Goal: Task Accomplishment & Management: Use online tool/utility

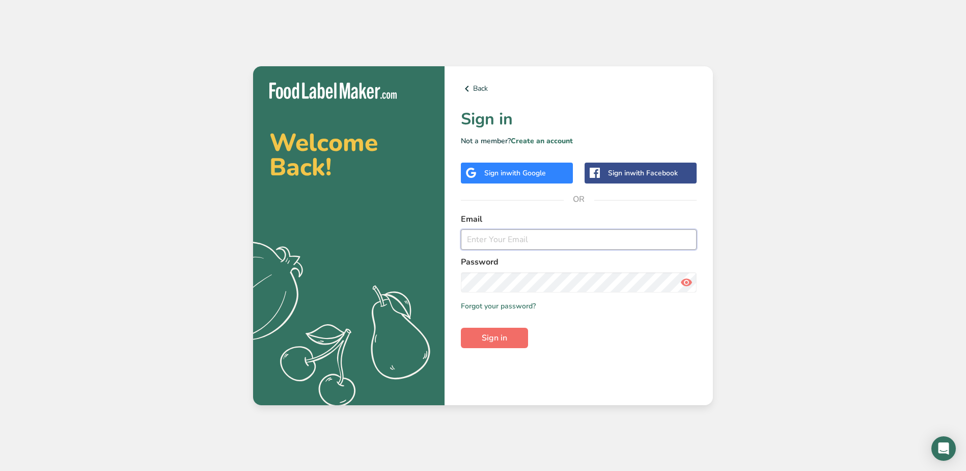
type input "[EMAIL_ADDRESS][DOMAIN_NAME]"
click at [495, 341] on span "Sign in" at bounding box center [494, 337] width 25 height 12
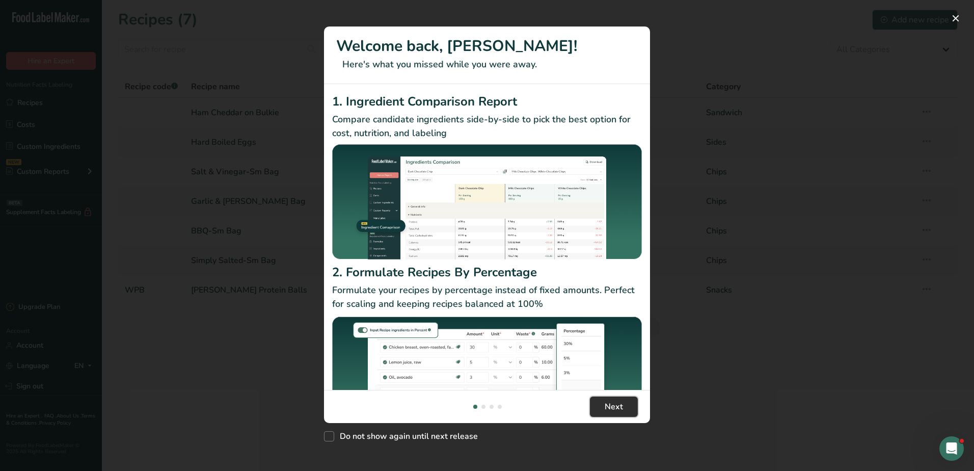
click at [625, 403] on button "Next" at bounding box center [614, 406] width 48 height 20
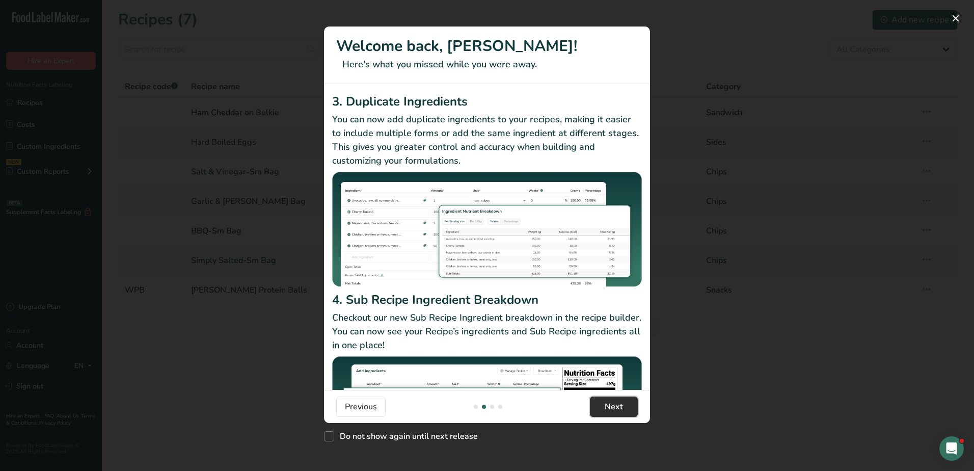
click at [612, 401] on span "Next" at bounding box center [613, 406] width 18 height 12
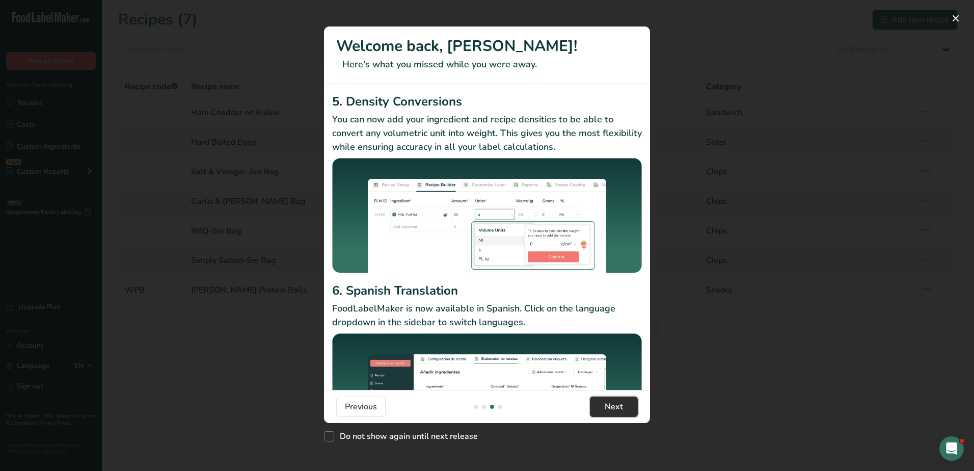
click at [612, 401] on span "Next" at bounding box center [613, 406] width 18 height 12
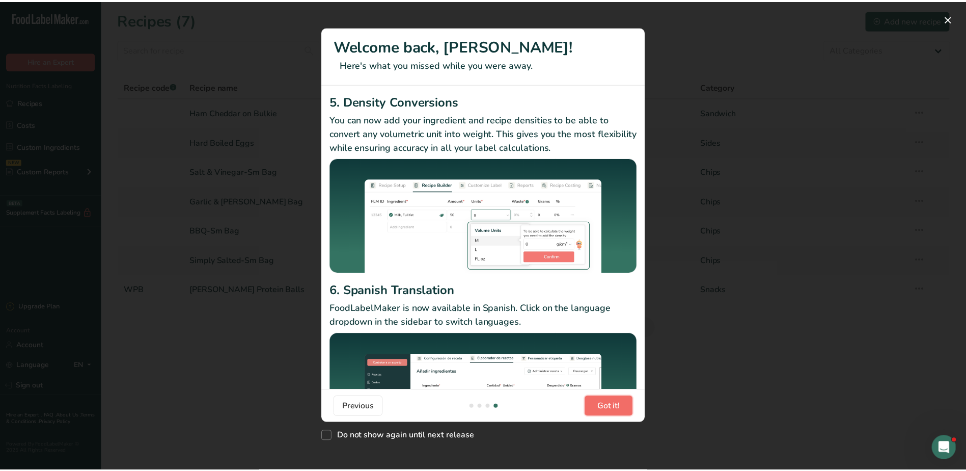
scroll to position [0, 978]
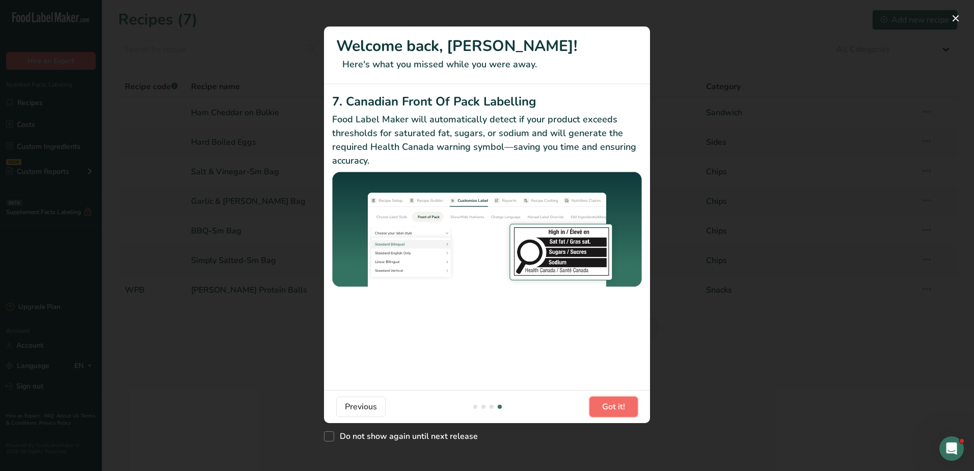
click at [612, 401] on span "Got it!" at bounding box center [613, 406] width 23 height 12
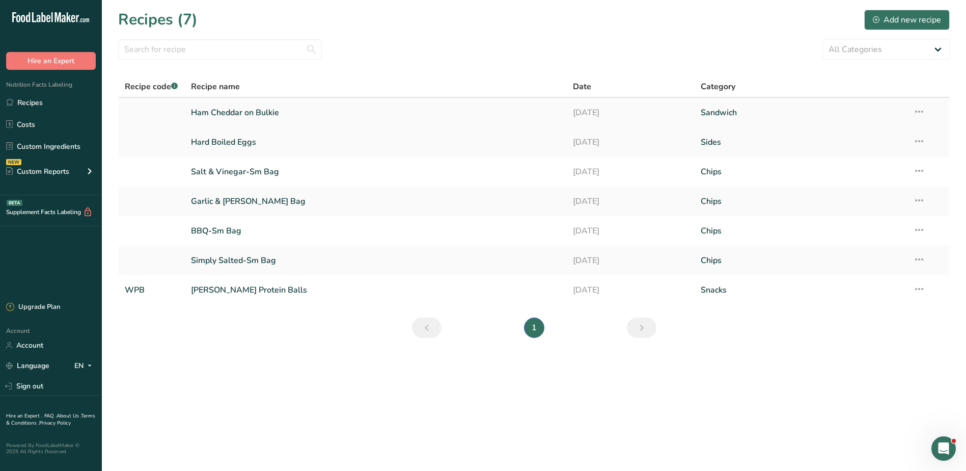
click at [205, 117] on link "Ham Cheddar on Bulkie" at bounding box center [376, 112] width 370 height 21
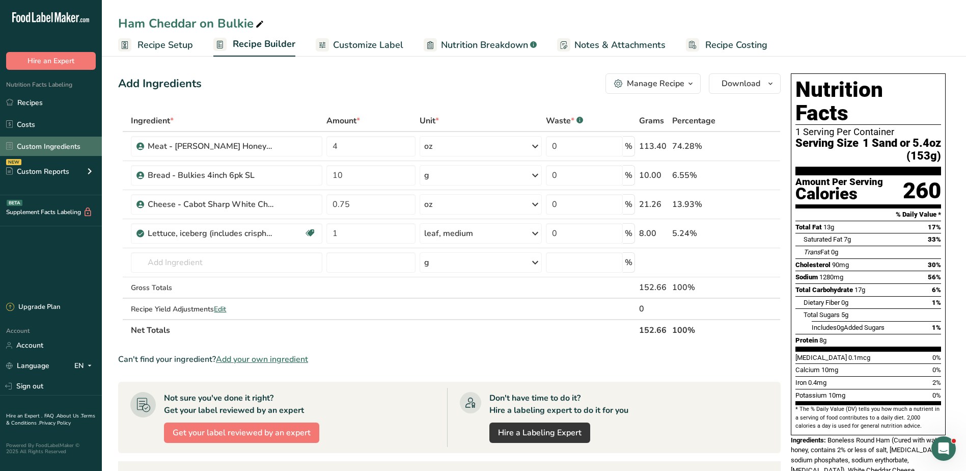
click at [36, 144] on link "Custom Ingredients" at bounding box center [51, 145] width 102 height 19
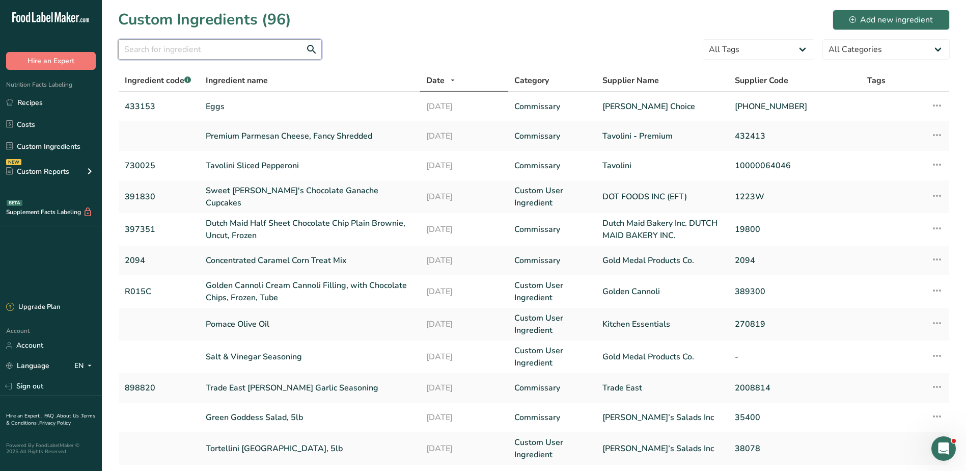
click at [234, 48] on input "text" at bounding box center [220, 49] width 204 height 20
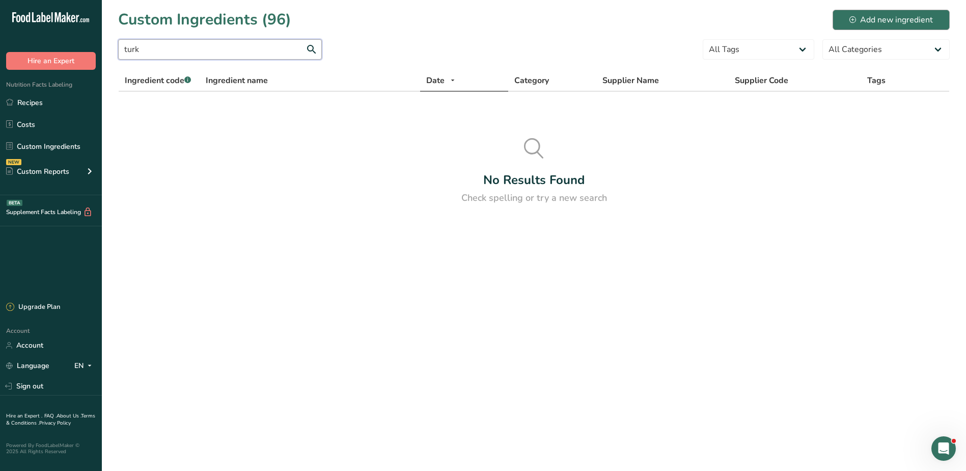
type input "turk"
click at [898, 17] on div "Add new ingredient" at bounding box center [891, 20] width 84 height 12
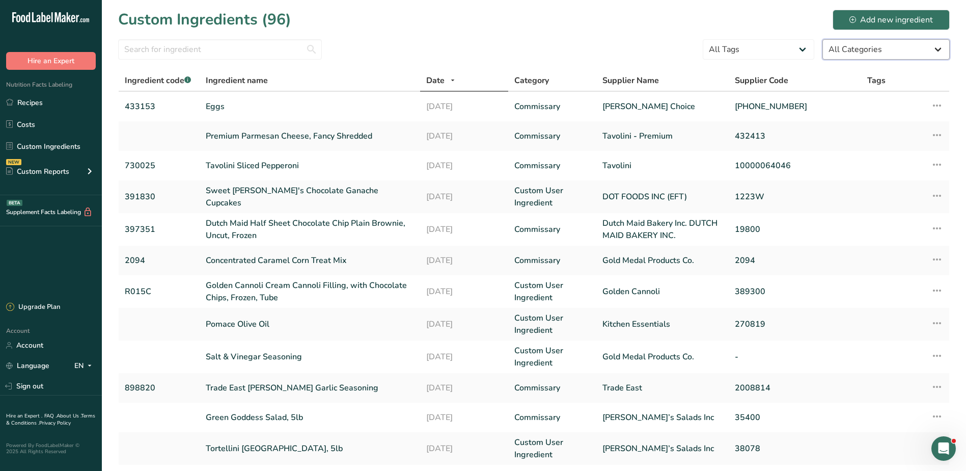
click at [858, 48] on select "All Categories [DEMOGRAPHIC_DATA]/[US_STATE][DEMOGRAPHIC_DATA] Foods Baby Foods…" at bounding box center [885, 49] width 127 height 20
select select "932"
click at [822, 39] on select "All Categories [DEMOGRAPHIC_DATA]/[US_STATE][DEMOGRAPHIC_DATA] Foods Baby Foods…" at bounding box center [885, 49] width 127 height 20
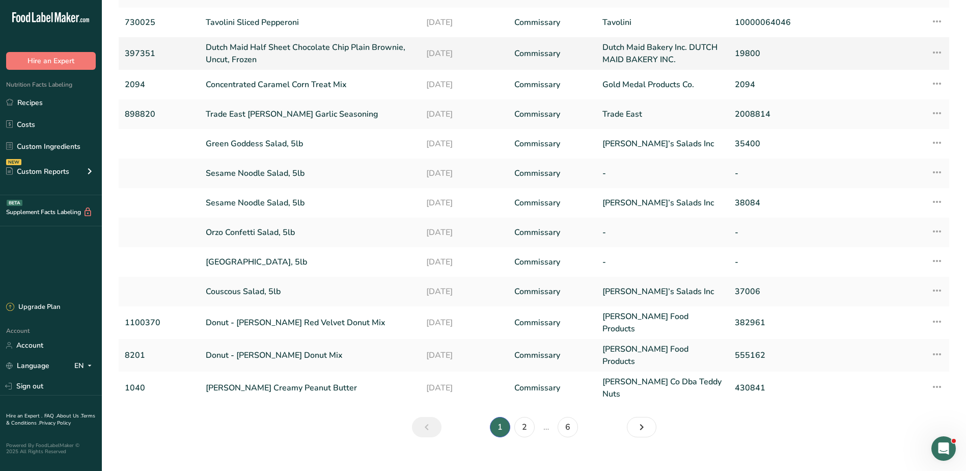
scroll to position [149, 0]
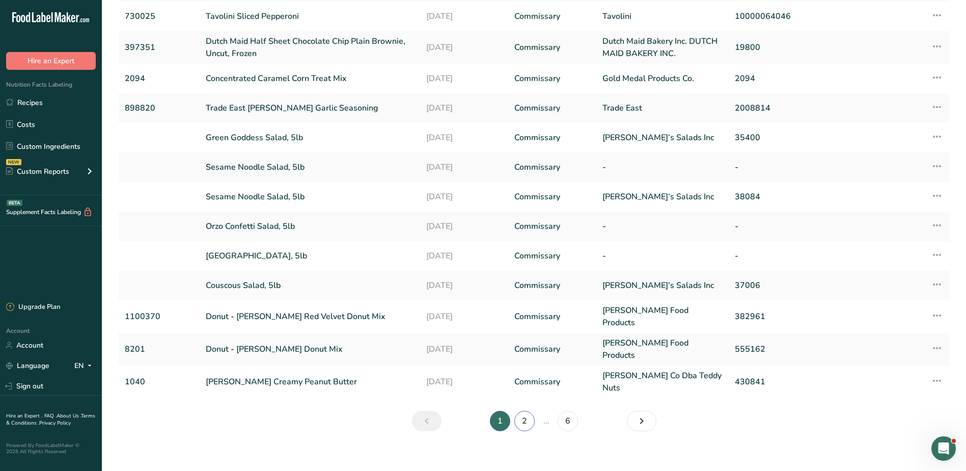
click at [523, 410] on link "2" at bounding box center [524, 420] width 20 height 20
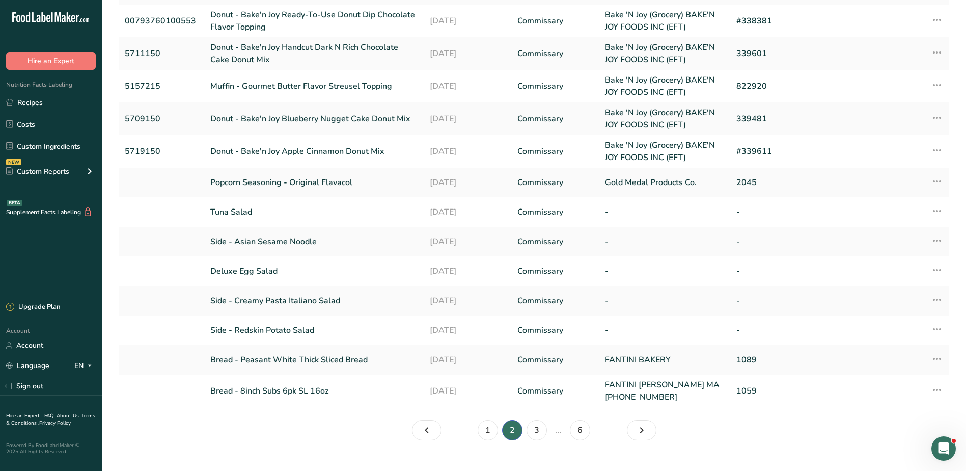
scroll to position [152, 0]
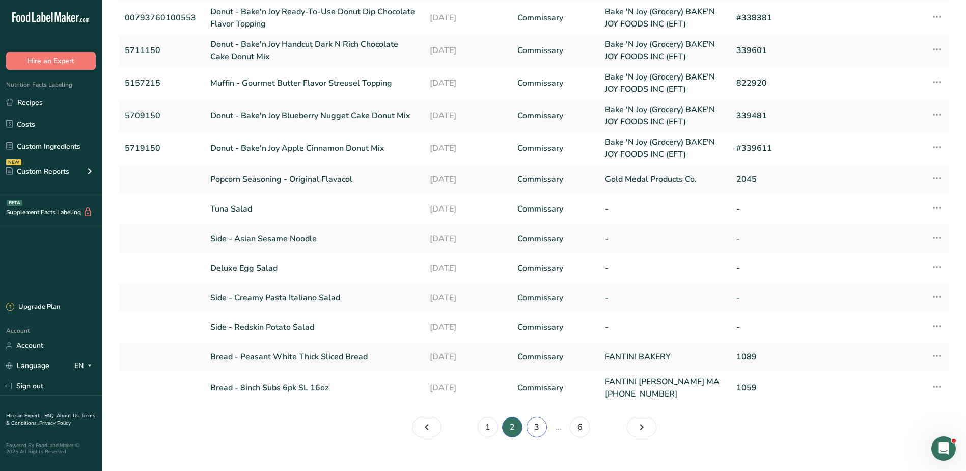
click at [542, 431] on link "3" at bounding box center [537, 427] width 20 height 20
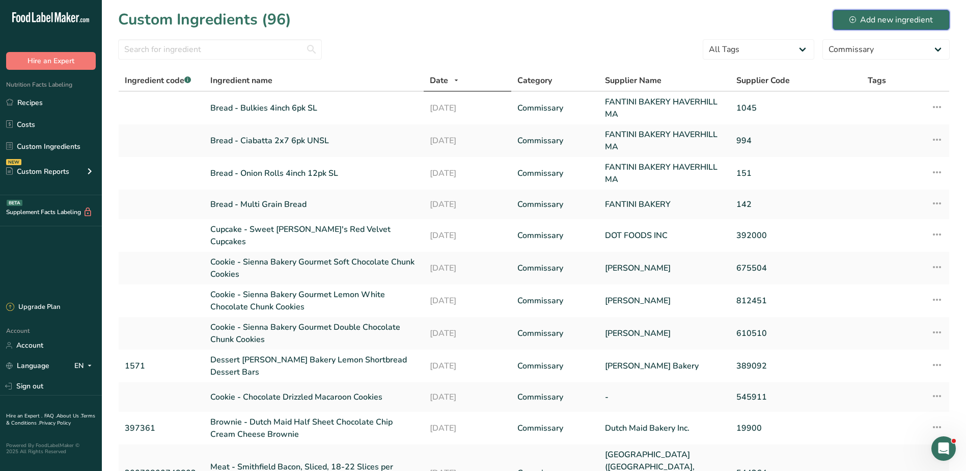
click at [913, 24] on div "Add new ingredient" at bounding box center [891, 20] width 84 height 12
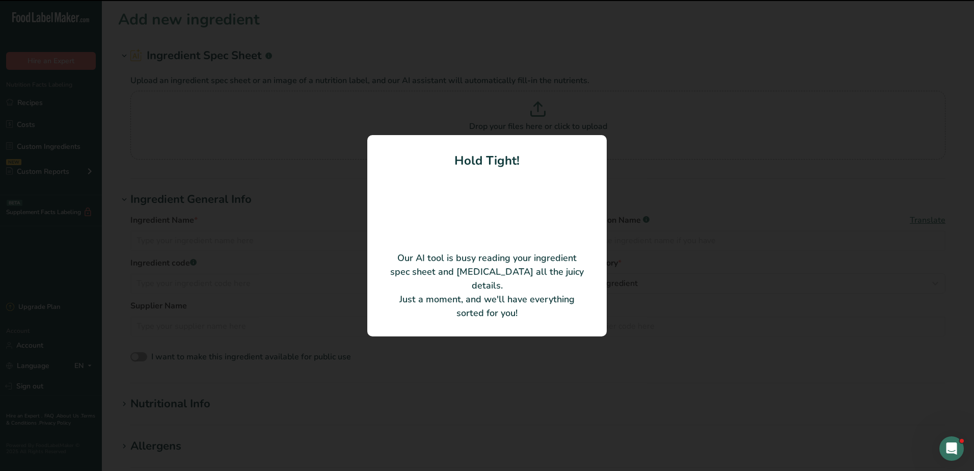
type input "[PERSON_NAME] Hickory-Smoked Pan-Roasted Boneless Skinless Turkey Breasts"
type input "[PERSON_NAME]"
type input "848808"
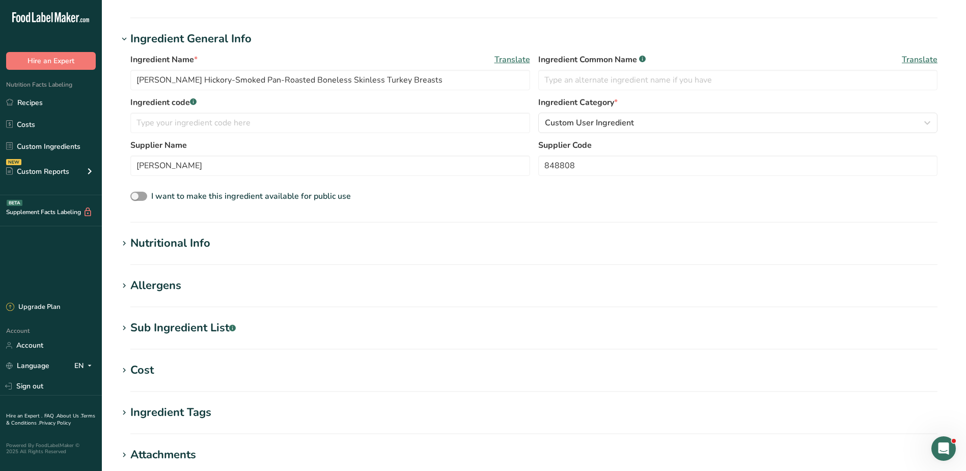
scroll to position [282, 0]
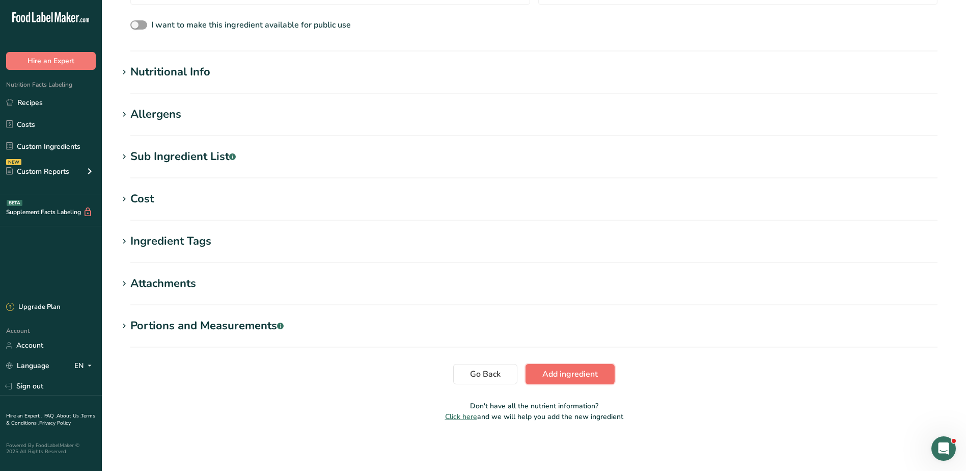
click at [584, 378] on span "Add ingredient" at bounding box center [570, 374] width 56 height 12
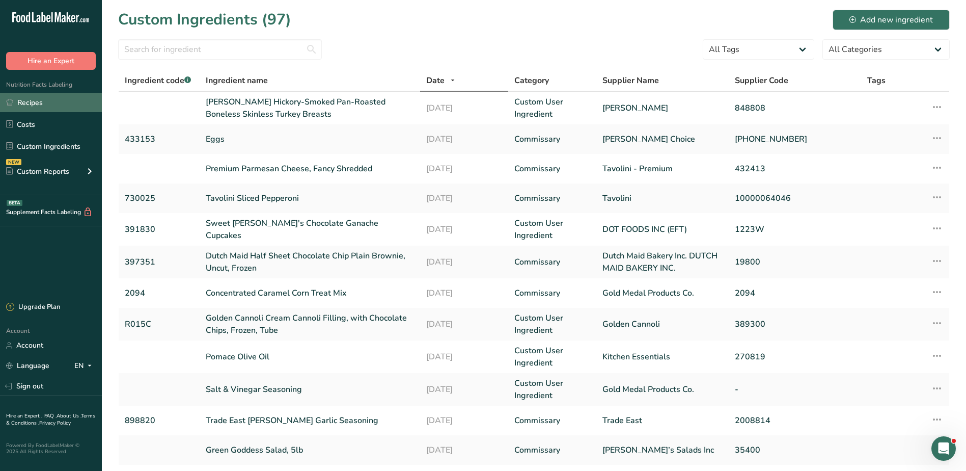
click at [21, 106] on link "Recipes" at bounding box center [51, 102] width 102 height 19
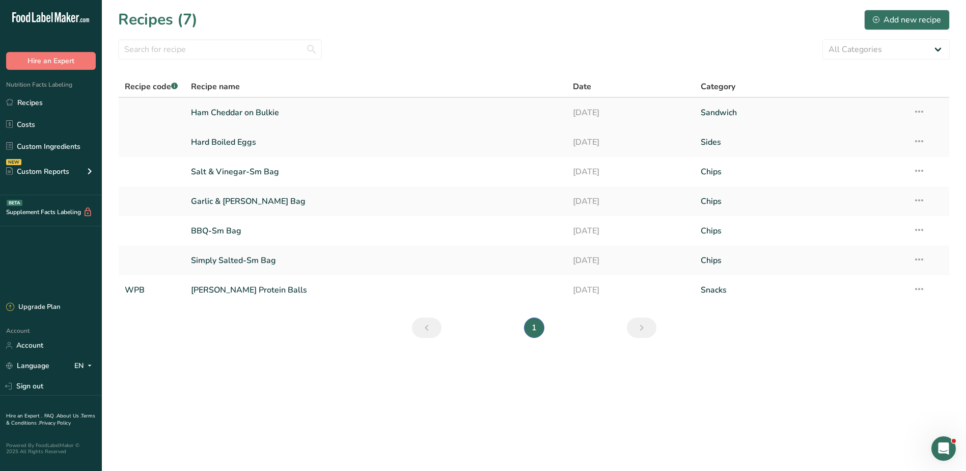
click at [920, 113] on icon at bounding box center [919, 111] width 12 height 18
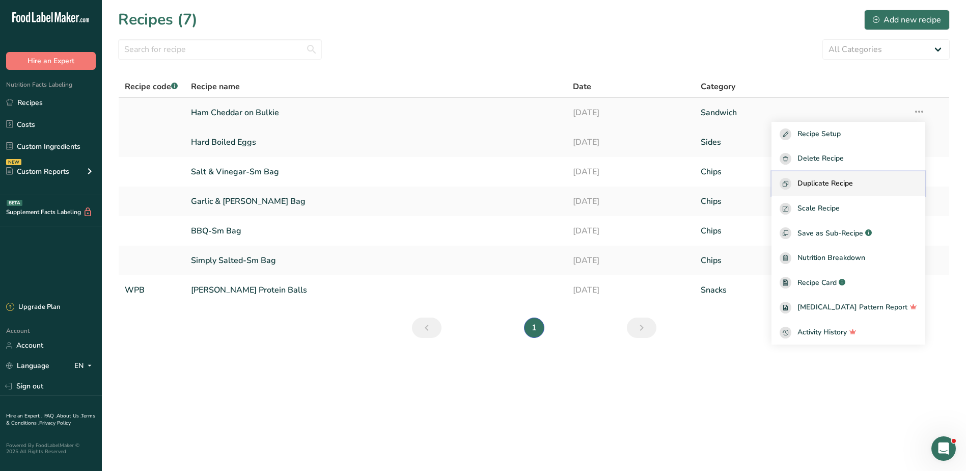
click at [826, 176] on button "Duplicate Recipe" at bounding box center [848, 183] width 154 height 25
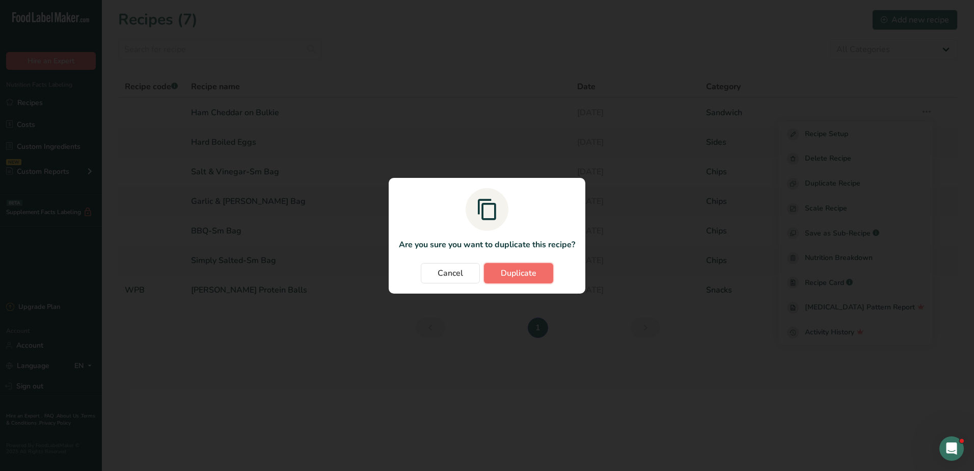
click at [504, 272] on span "Duplicate" at bounding box center [519, 273] width 36 height 12
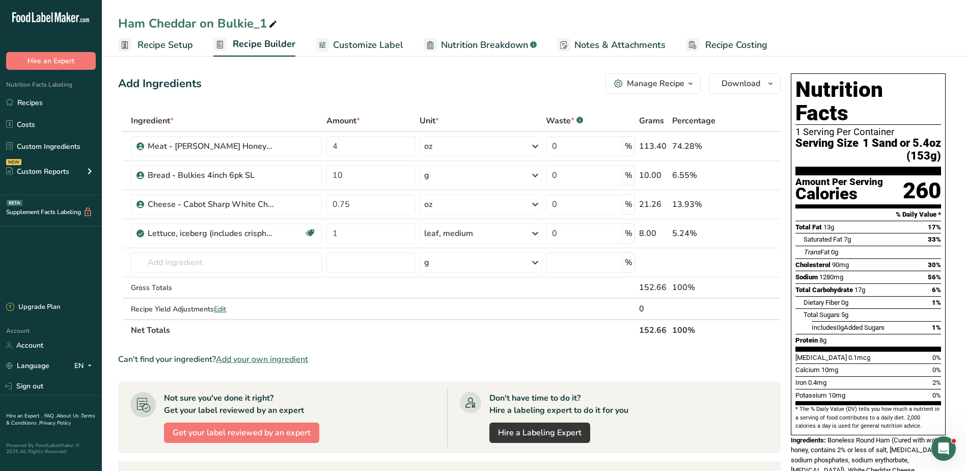
click at [270, 24] on icon at bounding box center [272, 24] width 9 height 14
type input "Turkey Cheddar on Bulkie"
click at [755, 145] on span at bounding box center [759, 146] width 12 height 12
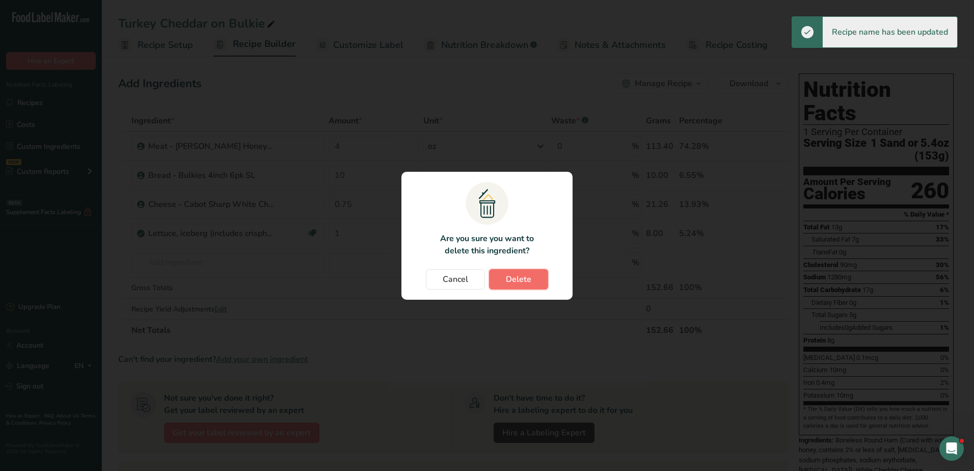
click at [507, 280] on span "Delete" at bounding box center [518, 279] width 25 height 12
type input "10"
type input "0.75"
type input "1"
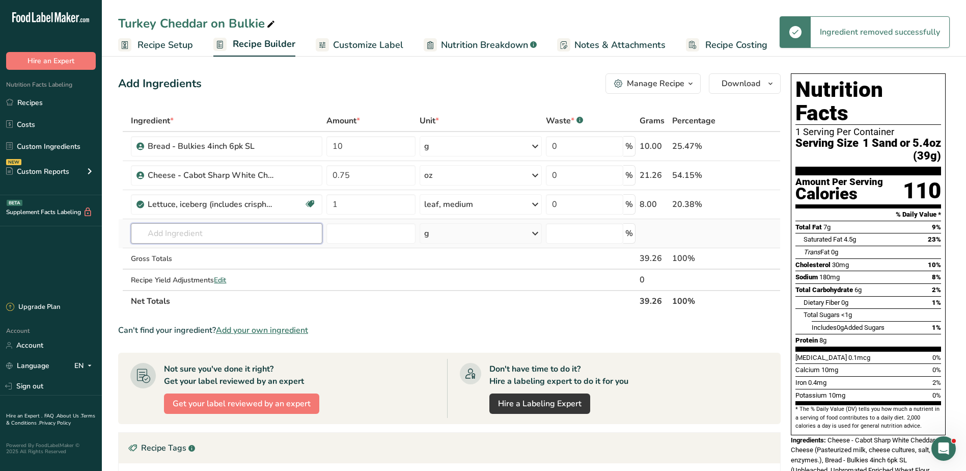
click at [205, 234] on input "text" at bounding box center [226, 233] width 191 height 20
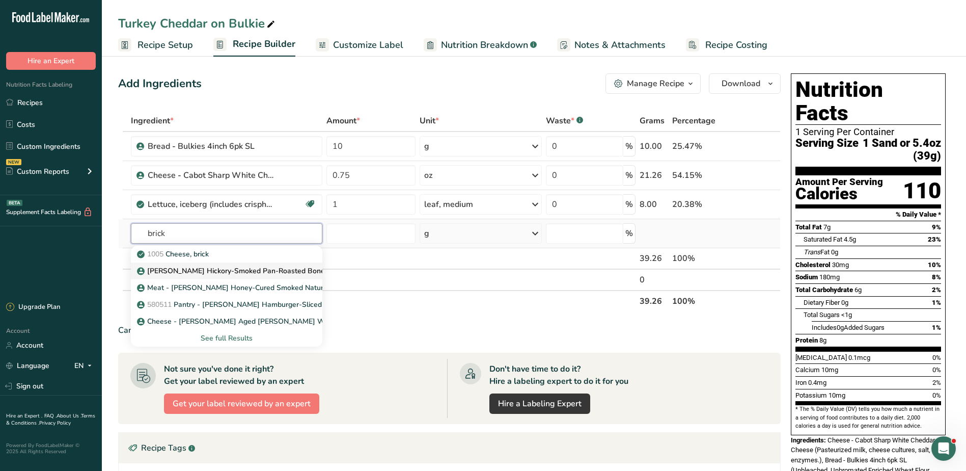
type input "brick"
click at [202, 270] on p "[PERSON_NAME] Hickory-Smoked Pan-Roasted Boneless Skinless Turkey Breasts" at bounding box center [279, 270] width 280 height 11
type input "[PERSON_NAME] Hickory-Smoked Pan-Roasted Boneless Skinless Turkey Breasts"
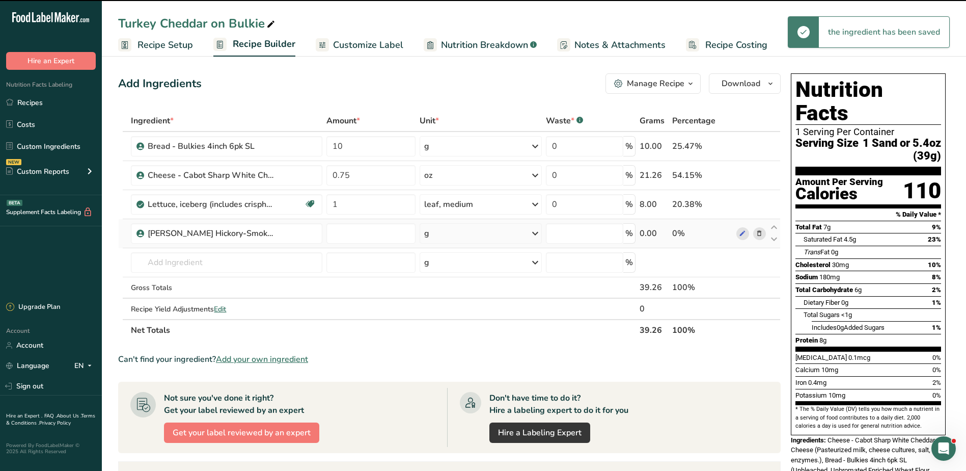
type input "0"
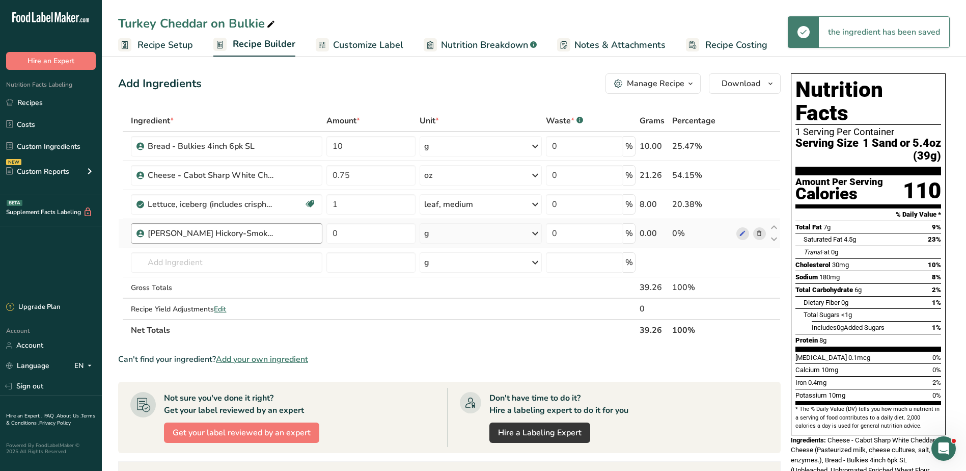
click at [275, 240] on div "[PERSON_NAME] Hickory-Smoked Pan-Roasted Boneless Skinless Turkey Breasts" at bounding box center [226, 233] width 191 height 20
click at [374, 233] on input "0" at bounding box center [370, 233] width 89 height 20
type input "4"
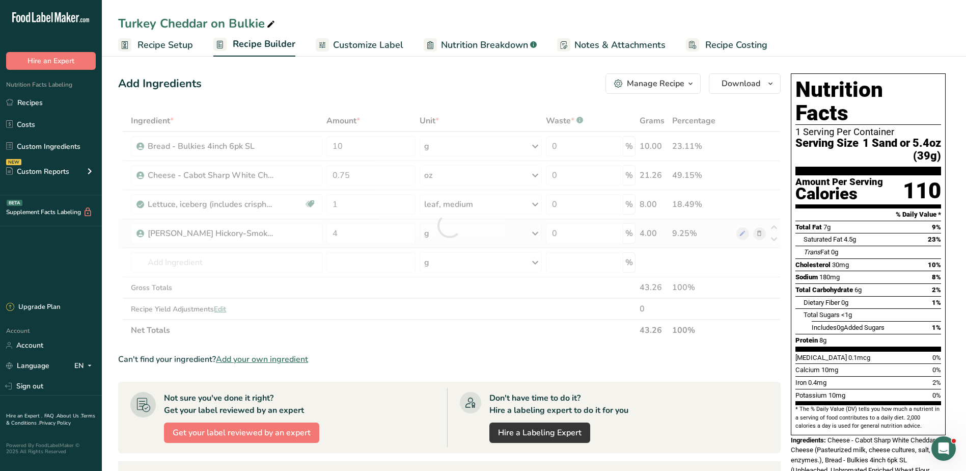
click at [484, 239] on div "Ingredient * Amount * Unit * Waste * .a-a{fill:#347362;}.b-a{fill:#fff;} Grams …" at bounding box center [449, 225] width 662 height 231
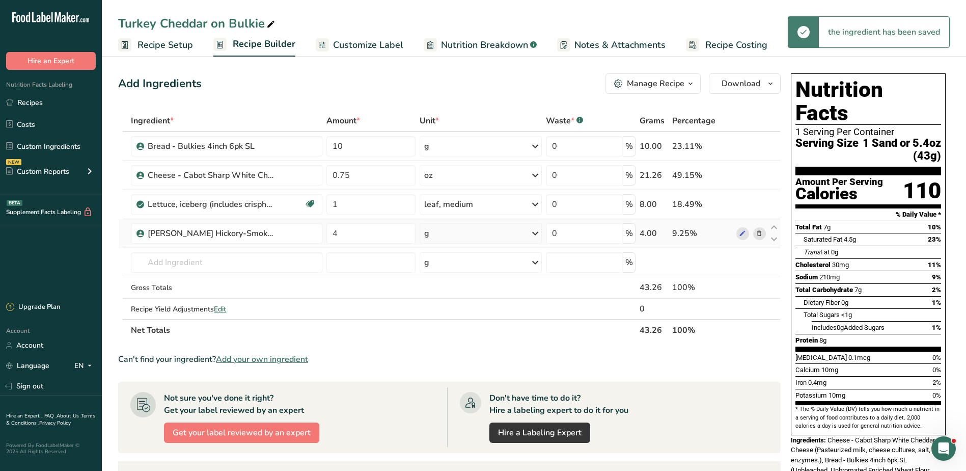
click at [484, 239] on div "g" at bounding box center [481, 233] width 122 height 20
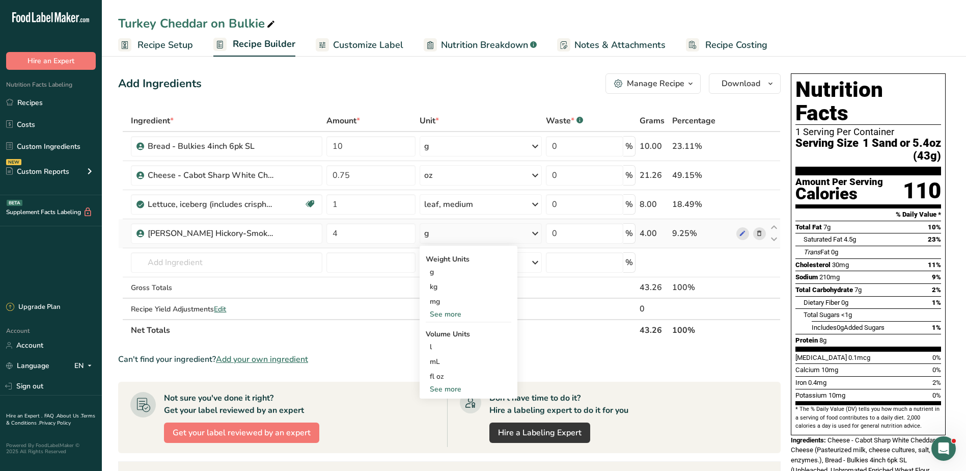
click at [450, 313] on div "See more" at bounding box center [469, 314] width 86 height 11
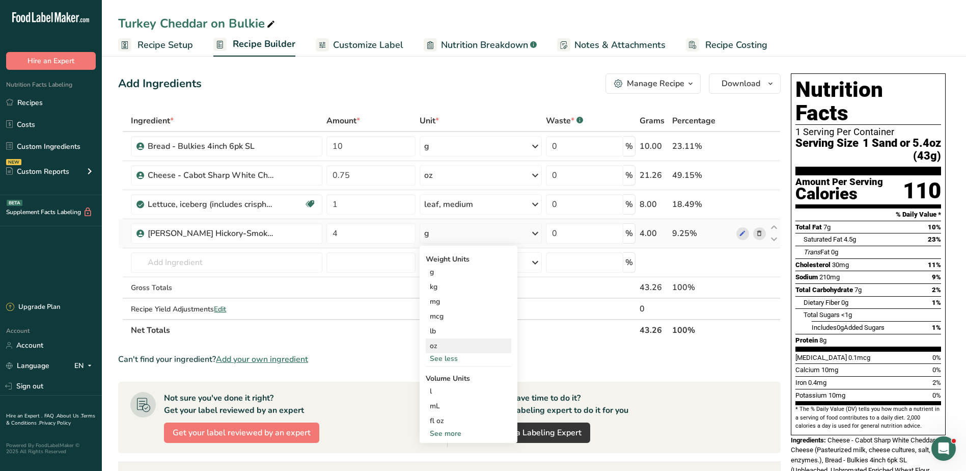
click at [434, 341] on div "oz" at bounding box center [469, 345] width 86 height 15
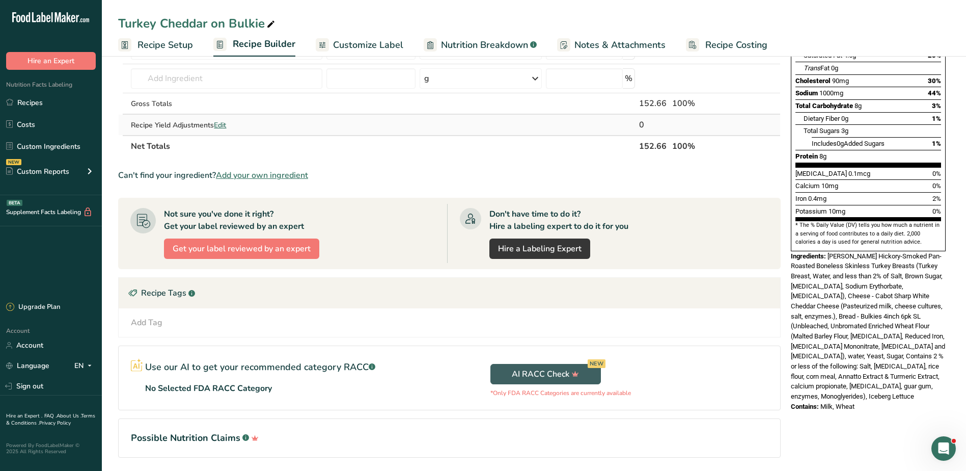
scroll to position [219, 0]
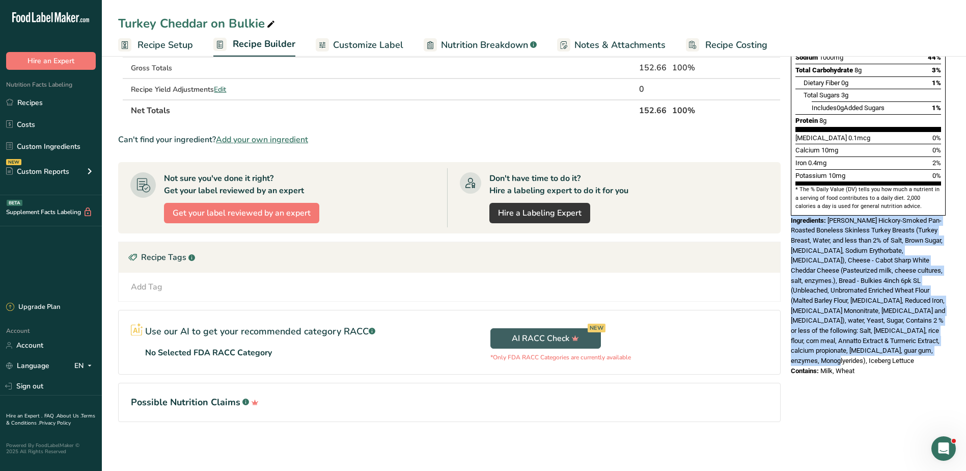
drag, startPoint x: 791, startPoint y: 197, endPoint x: 837, endPoint y: 335, distance: 144.9
click at [837, 335] on div "Ingredients: [PERSON_NAME] Hickory-Smoked Pan-Roasted Boneless Skinless Turkey …" at bounding box center [868, 290] width 155 height 150
copy div "Ingredients: [PERSON_NAME] Hickory-Smoked Pan-Roasted Boneless Skinless Turkey …"
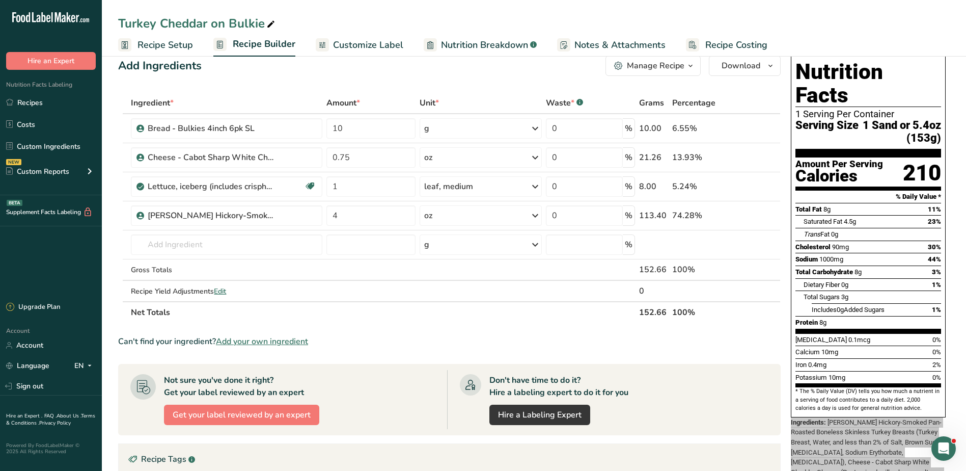
scroll to position [0, 0]
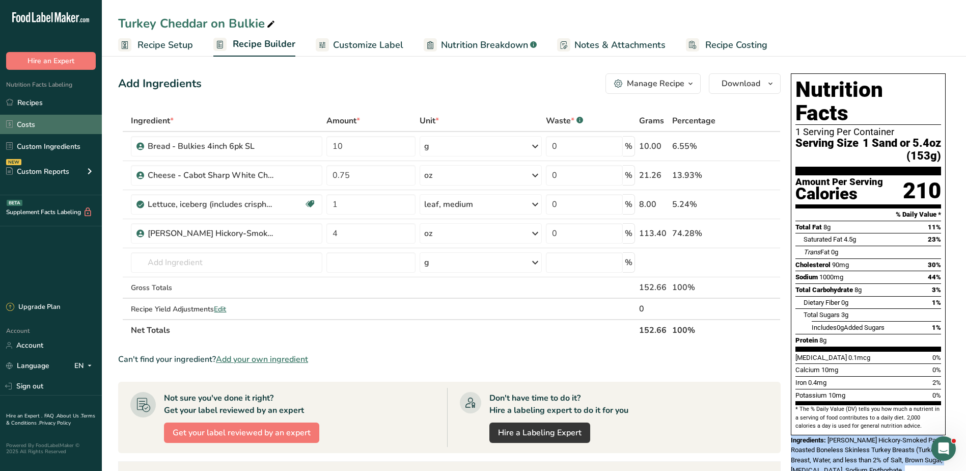
drag, startPoint x: 32, startPoint y: 105, endPoint x: 85, endPoint y: 120, distance: 55.0
click at [32, 105] on link "Recipes" at bounding box center [51, 102] width 102 height 19
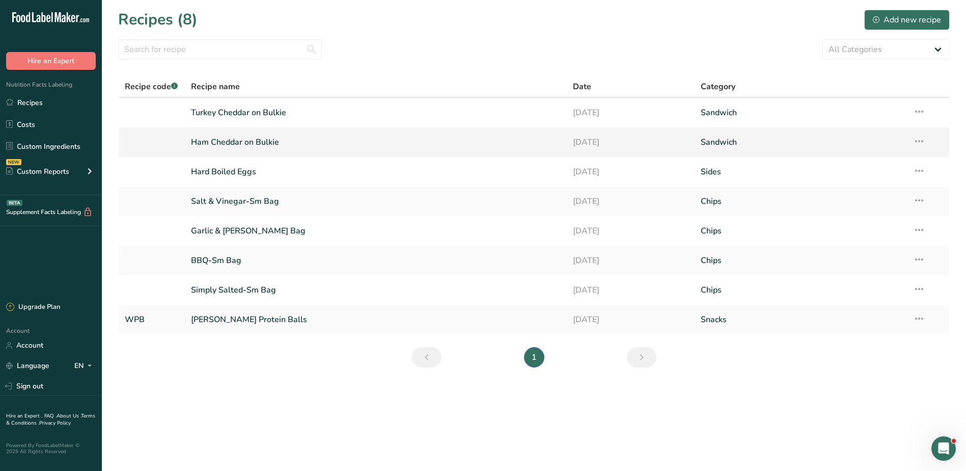
click at [264, 135] on link "Ham Cheddar on Bulkie" at bounding box center [376, 141] width 370 height 21
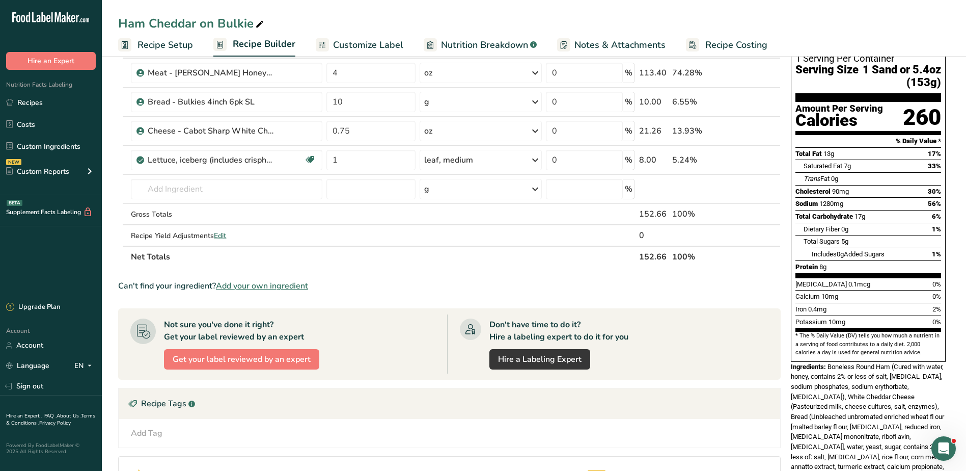
scroll to position [102, 0]
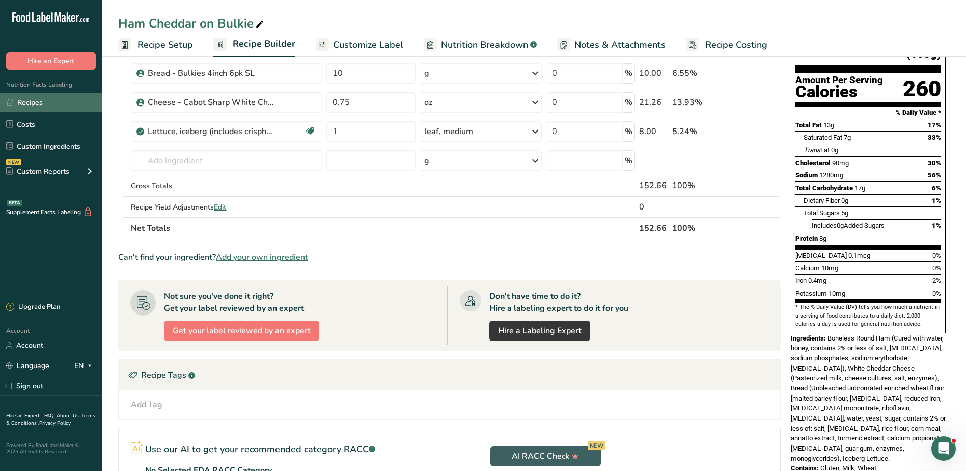
click at [40, 100] on link "Recipes" at bounding box center [51, 102] width 102 height 19
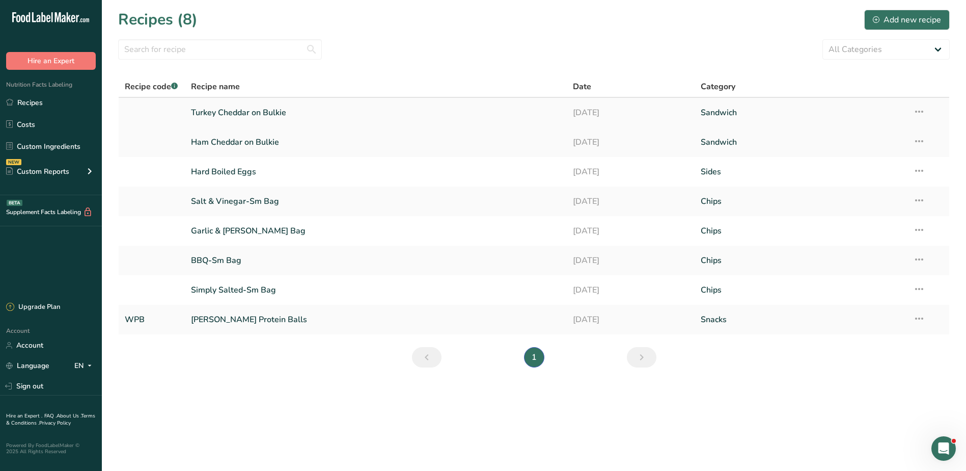
click at [226, 113] on link "Turkey Cheddar on Bulkie" at bounding box center [376, 112] width 370 height 21
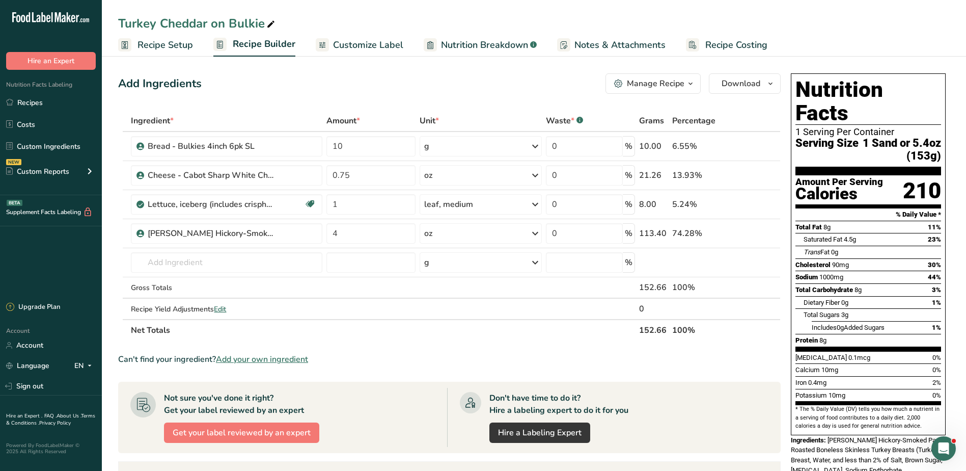
click at [369, 43] on span "Customize Label" at bounding box center [368, 45] width 70 height 14
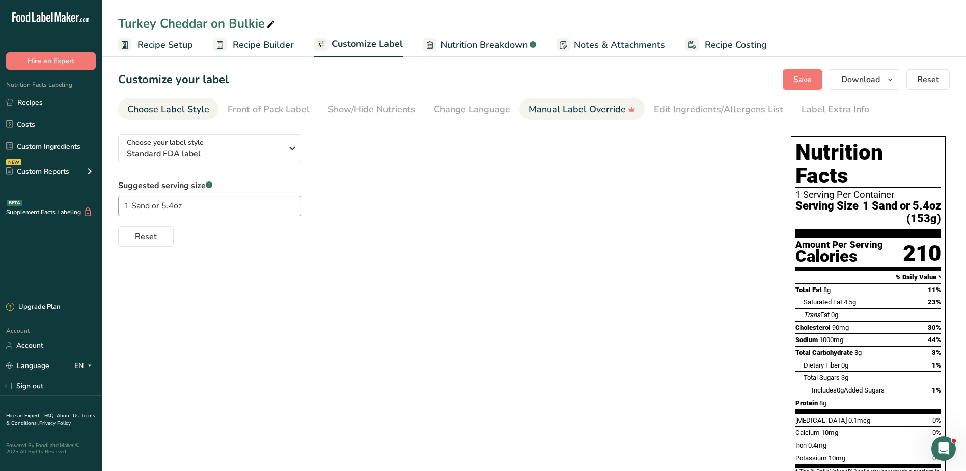
click at [571, 112] on div "Manual Label Override" at bounding box center [582, 109] width 107 height 14
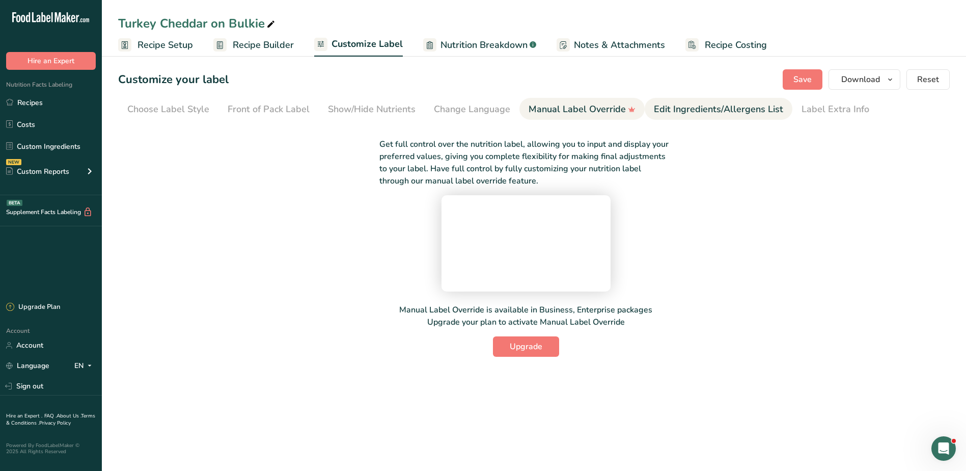
click at [676, 114] on div "Edit Ingredients/Allergens List" at bounding box center [718, 109] width 129 height 14
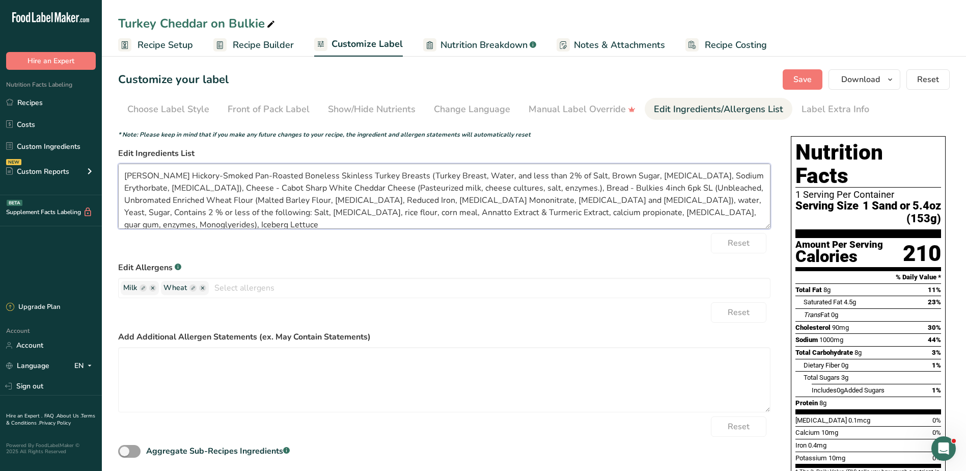
drag, startPoint x: 125, startPoint y: 176, endPoint x: 347, endPoint y: 164, distance: 222.3
click at [347, 164] on textarea "[PERSON_NAME] Hickory-Smoked Pan-Roasted Boneless Skinless Turkey Breasts (Turk…" at bounding box center [444, 195] width 652 height 65
drag, startPoint x: 152, startPoint y: 175, endPoint x: 180, endPoint y: 165, distance: 29.5
click at [180, 165] on textarea "Turkey Breasts (Turkey Breast, Water, and less than 2% of Salt, Brown Sugar, [M…" at bounding box center [444, 195] width 652 height 65
type textarea "Turkey (Turkey Breast, Water, and less than 2% of Salt, Brown Sugar, [MEDICAL_D…"
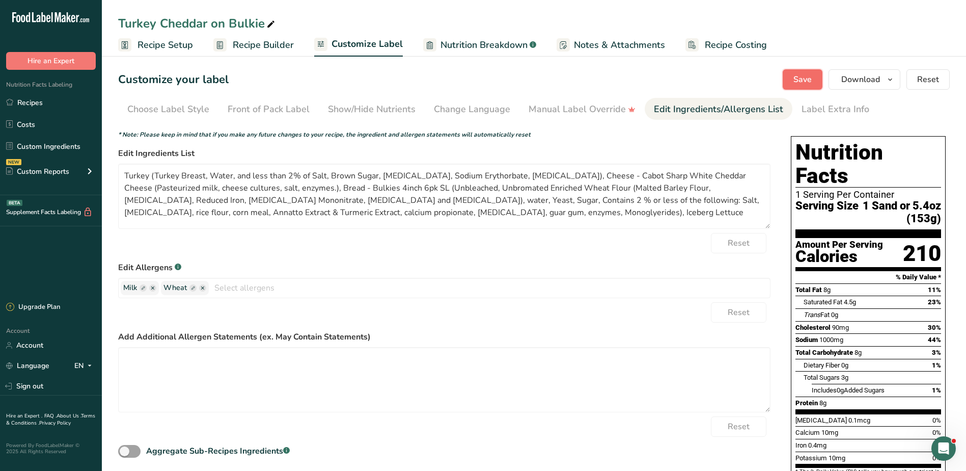
click at [803, 78] on span "Save" at bounding box center [802, 79] width 18 height 12
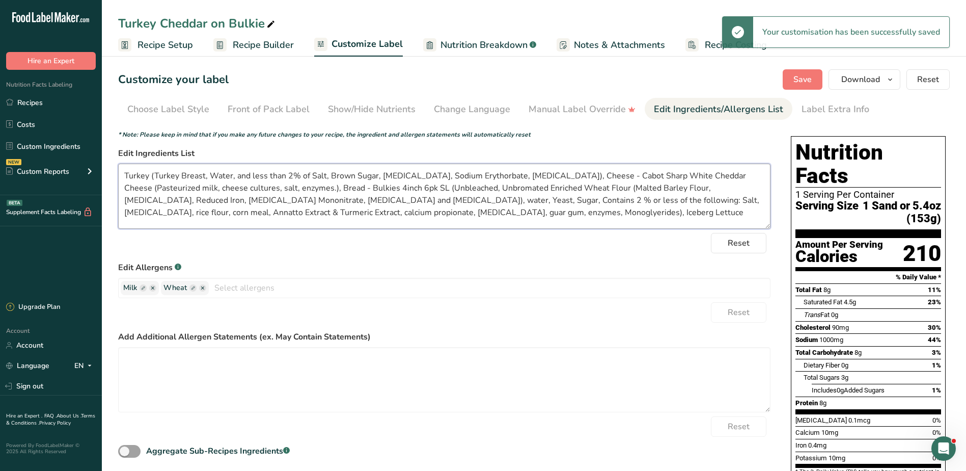
drag, startPoint x: 481, startPoint y: 215, endPoint x: 106, endPoint y: 173, distance: 377.2
click at [106, 173] on section "Customize your label Save Download Choose what to show on your downloaded label…" at bounding box center [534, 363] width 864 height 621
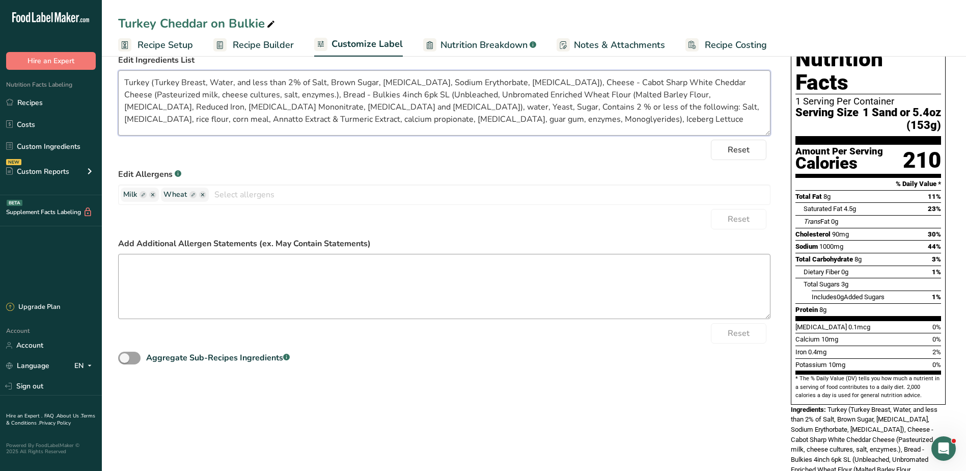
scroll to position [102, 0]
